Goal: Task Accomplishment & Management: Use online tool/utility

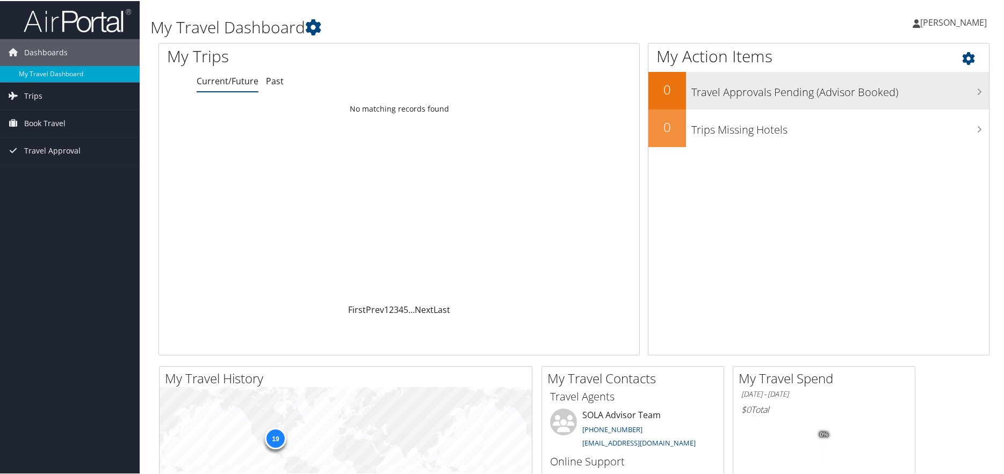
click at [784, 91] on h3 "Travel Approvals Pending (Advisor Booked)" at bounding box center [839, 88] width 297 height 20
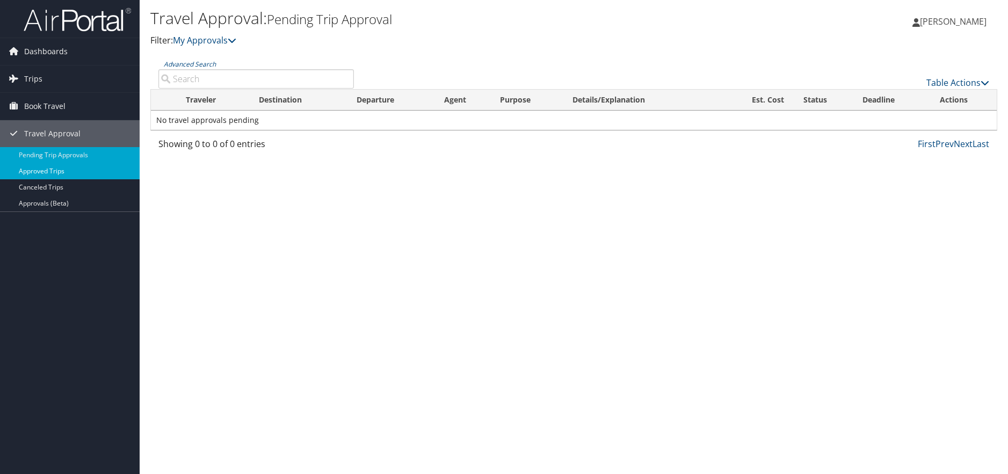
click at [52, 171] on link "Approved Trips" at bounding box center [70, 171] width 140 height 16
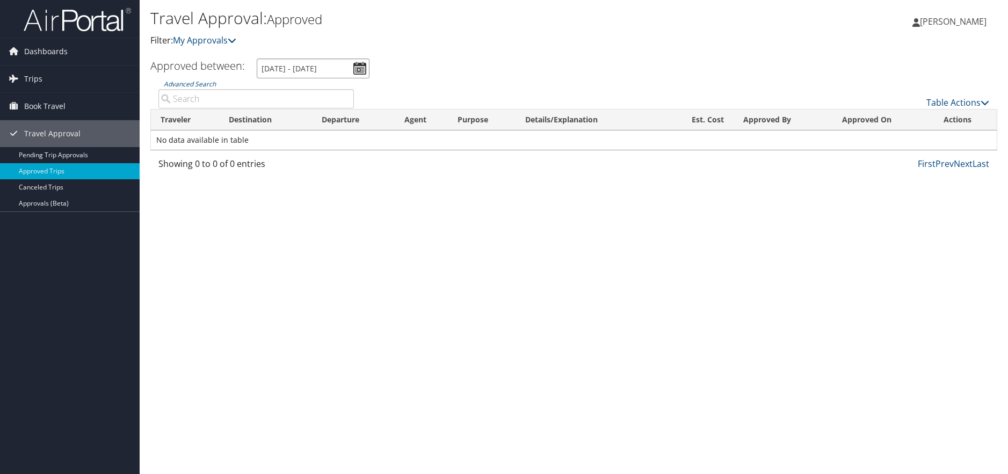
click at [360, 68] on input "8/2/2025 - 9/2/2025" at bounding box center [313, 69] width 113 height 20
click at [420, 53] on div "Travel Approval: Approved Filter: My Approvals" at bounding box center [432, 31] width 564 height 53
click at [57, 201] on link "Approvals (Beta)" at bounding box center [70, 203] width 140 height 16
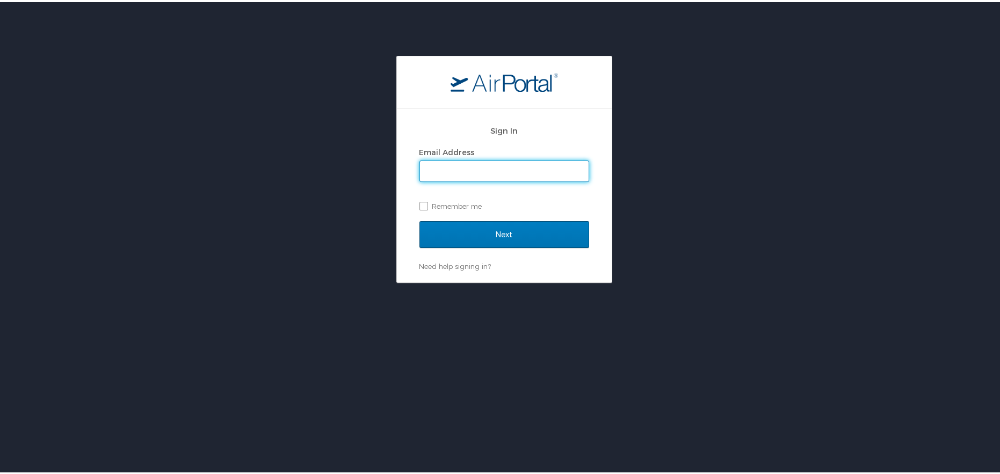
click at [461, 176] on input "Email Address" at bounding box center [504, 169] width 169 height 20
type input "[PERSON_NAME][EMAIL_ADDRESS][DOMAIN_NAME]"
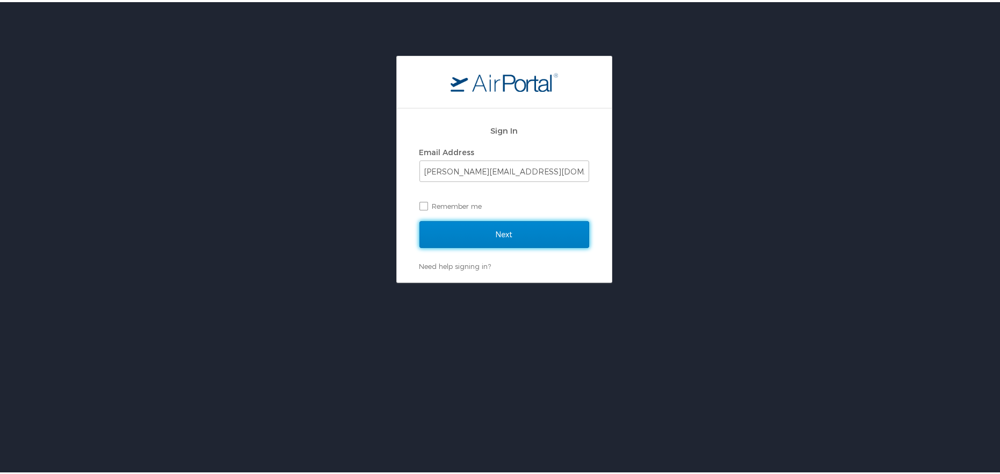
click at [503, 231] on input "Next" at bounding box center [504, 232] width 170 height 27
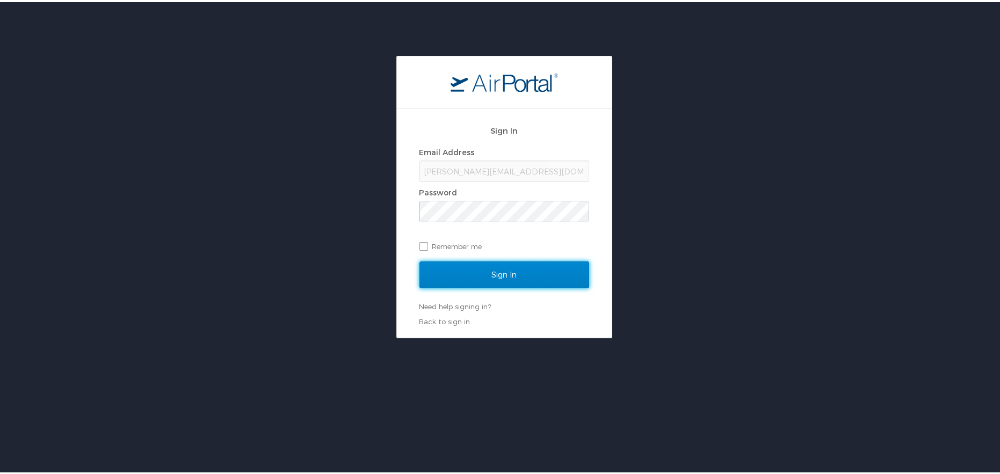
click at [507, 277] on input "Sign In" at bounding box center [504, 272] width 170 height 27
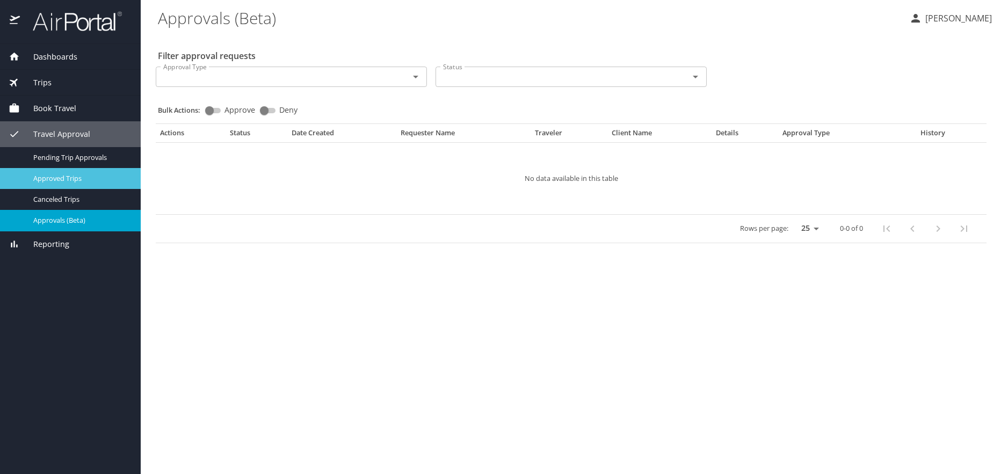
click at [67, 177] on span "Approved Trips" at bounding box center [80, 178] width 94 height 10
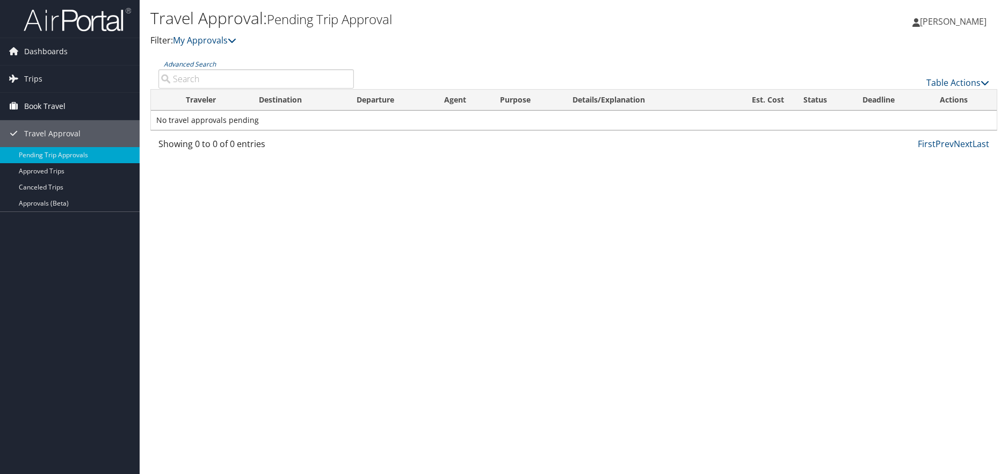
click at [30, 102] on span "Book Travel" at bounding box center [44, 106] width 41 height 27
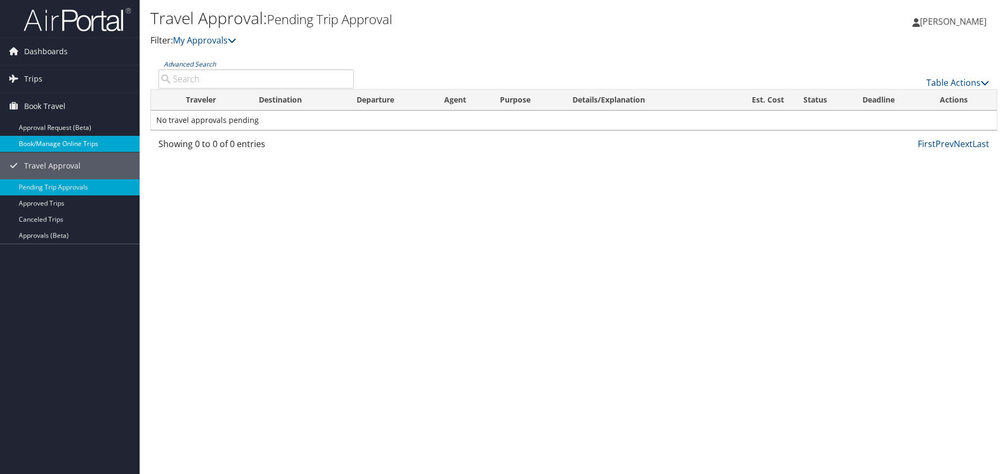
click at [57, 144] on link "Book/Manage Online Trips" at bounding box center [70, 144] width 140 height 16
